Goal: Navigation & Orientation: Go to known website

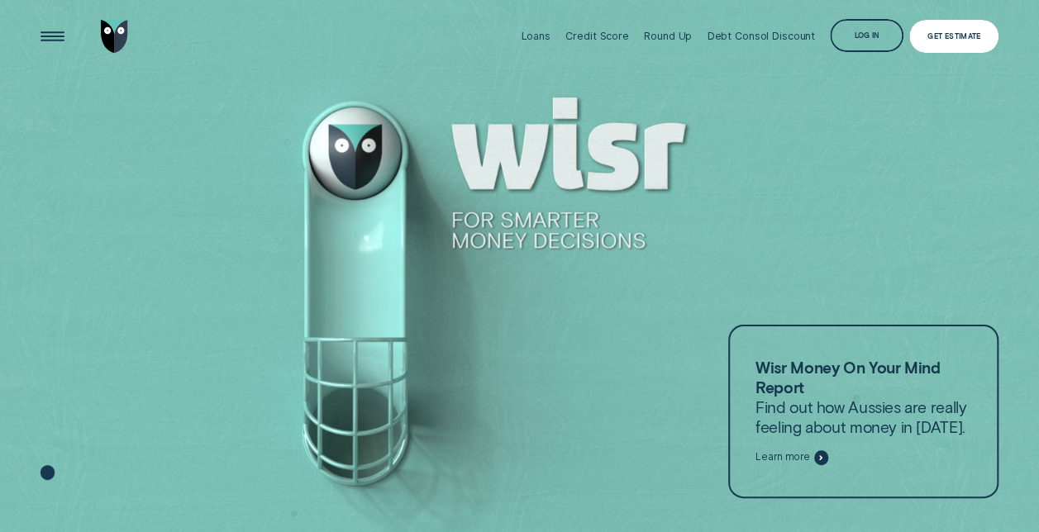
click at [951, 39] on div "Get Estimate" at bounding box center [953, 36] width 53 height 7
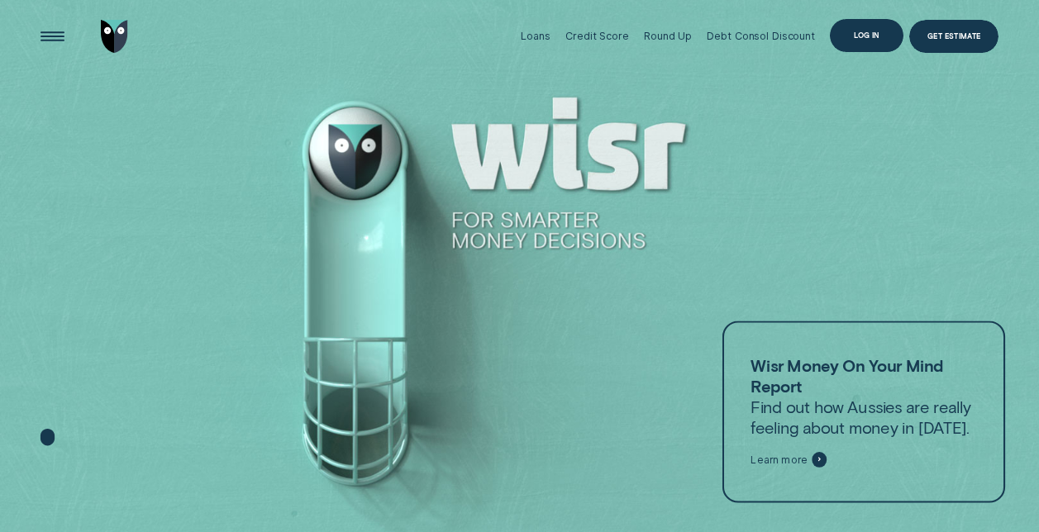
click at [873, 34] on div "Log in" at bounding box center [866, 35] width 25 height 7
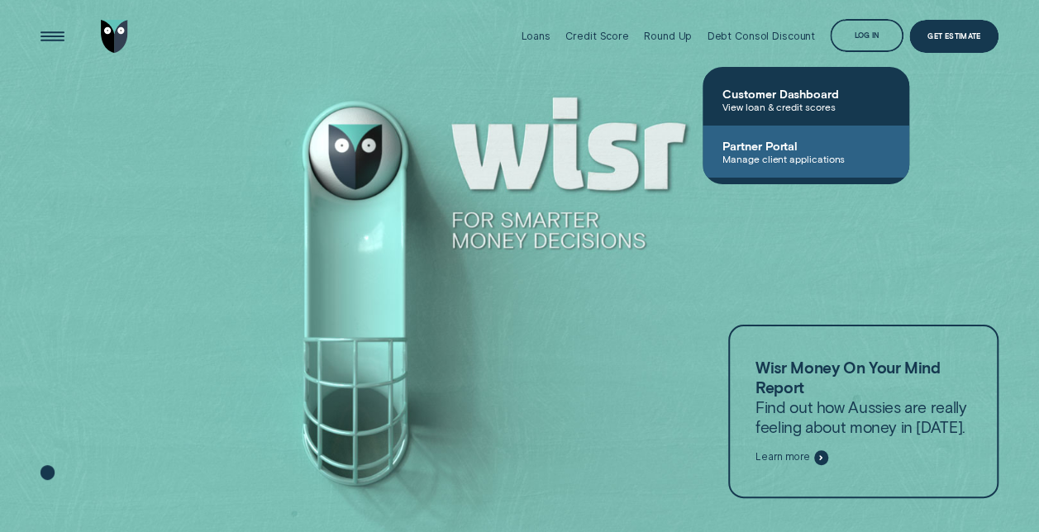
click at [787, 147] on span "Partner Portal" at bounding box center [805, 146] width 167 height 14
